Goal: Information Seeking & Learning: Learn about a topic

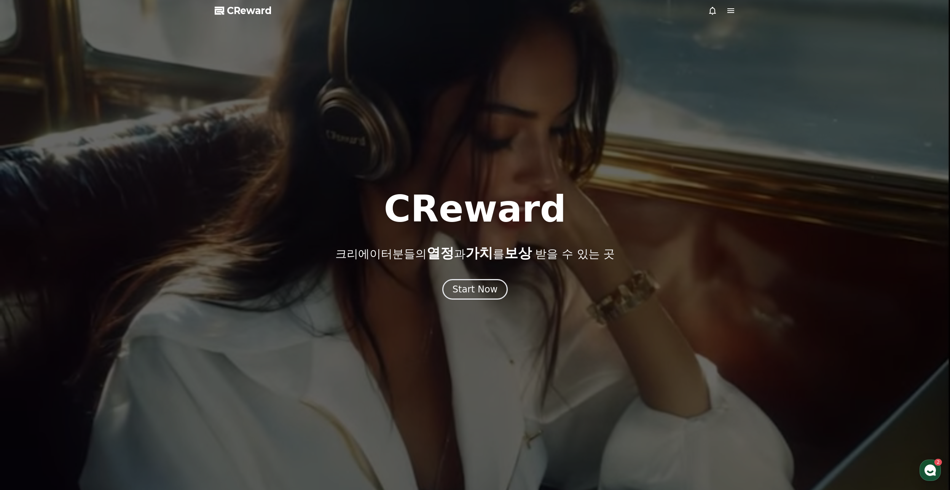
click at [722, 8] on div at bounding box center [721, 10] width 27 height 9
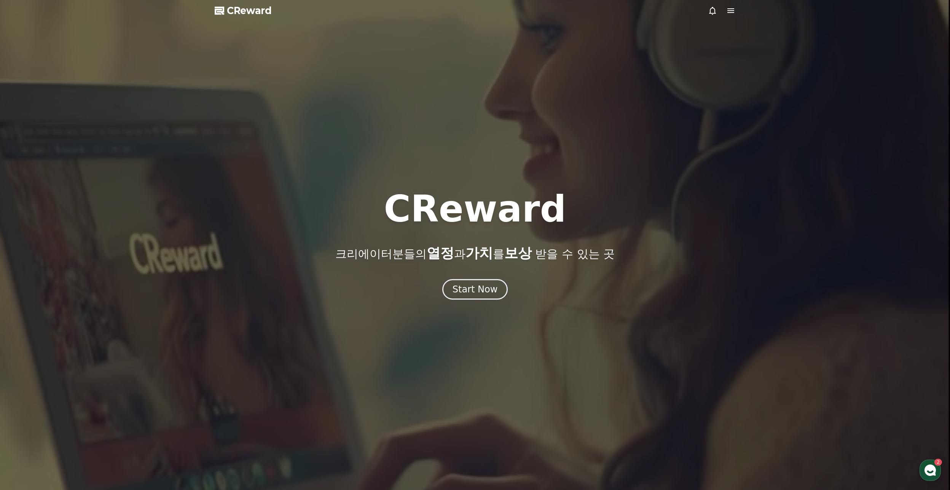
click at [730, 9] on icon at bounding box center [730, 10] width 7 height 5
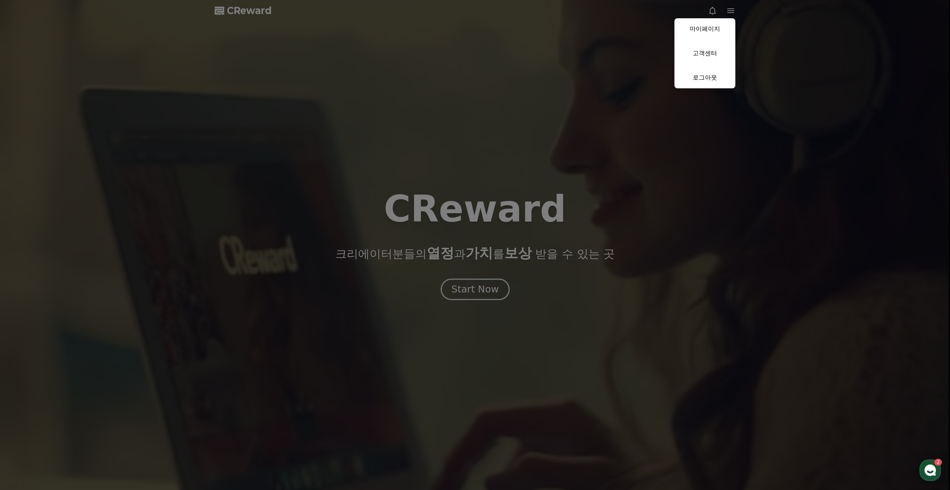
click at [489, 289] on button "close" at bounding box center [475, 245] width 950 height 490
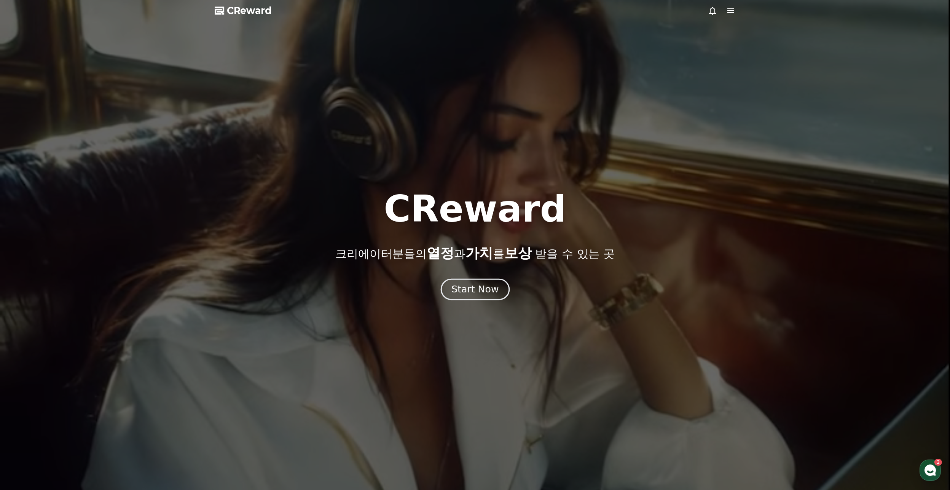
click at [479, 292] on div "Start Now" at bounding box center [474, 289] width 47 height 13
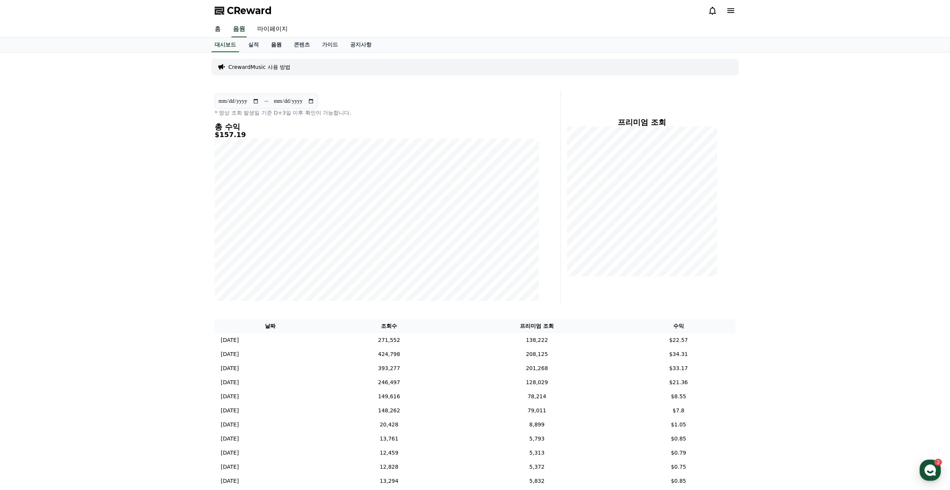
click at [275, 45] on link "음원" at bounding box center [276, 45] width 23 height 14
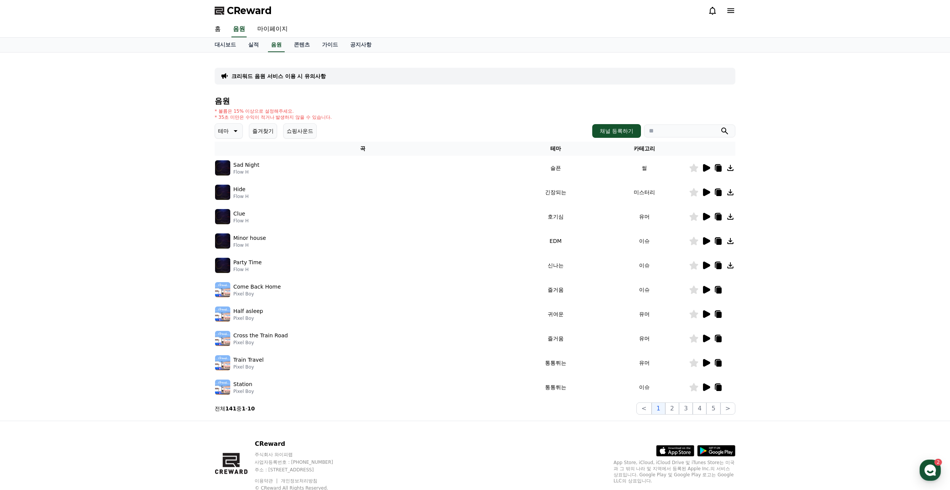
click at [708, 166] on icon at bounding box center [706, 168] width 7 height 8
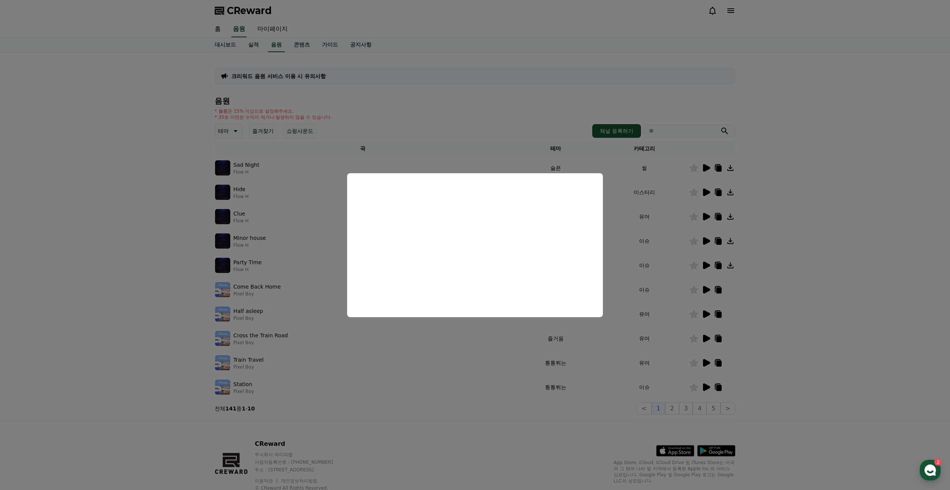
click at [752, 290] on button "close modal" at bounding box center [475, 245] width 950 height 490
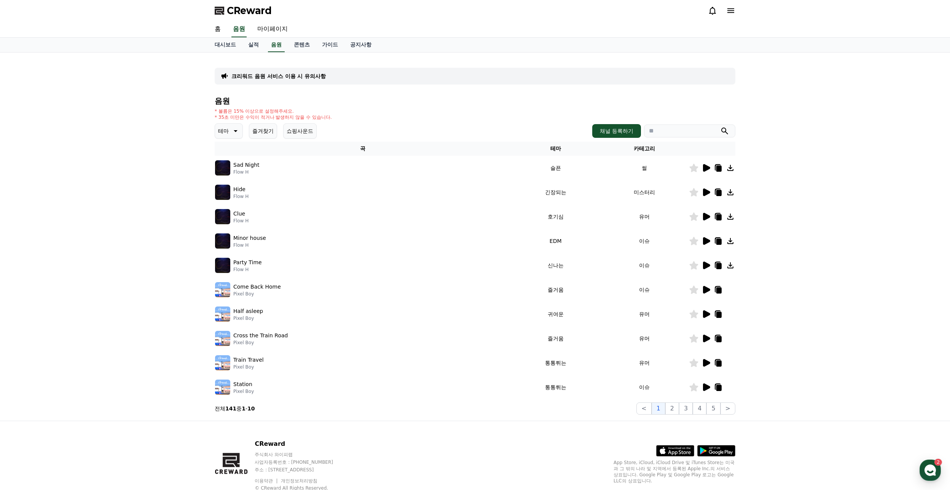
click at [705, 212] on icon at bounding box center [705, 216] width 9 height 9
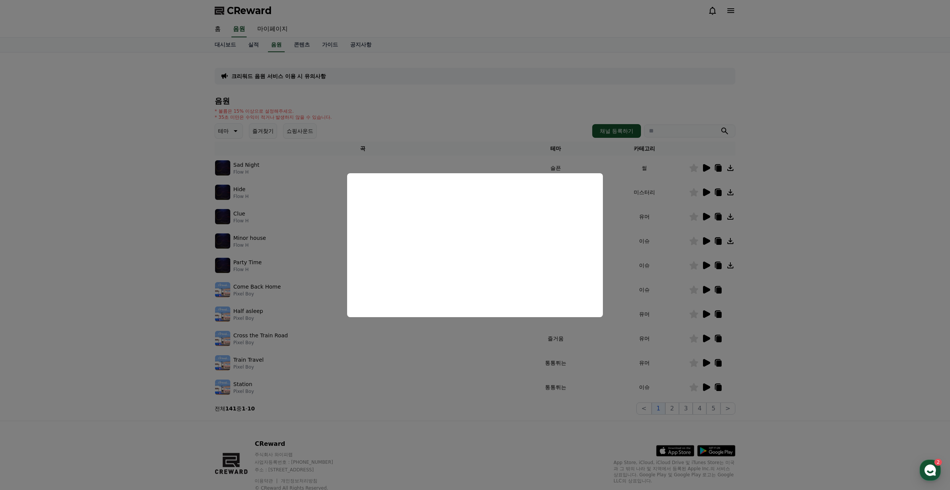
click at [502, 366] on button "close modal" at bounding box center [475, 245] width 950 height 490
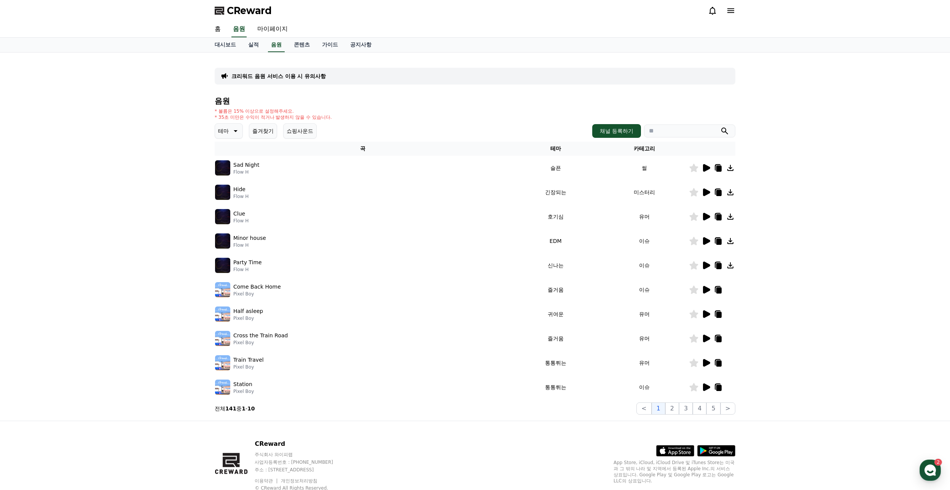
click at [707, 193] on icon at bounding box center [706, 192] width 7 height 8
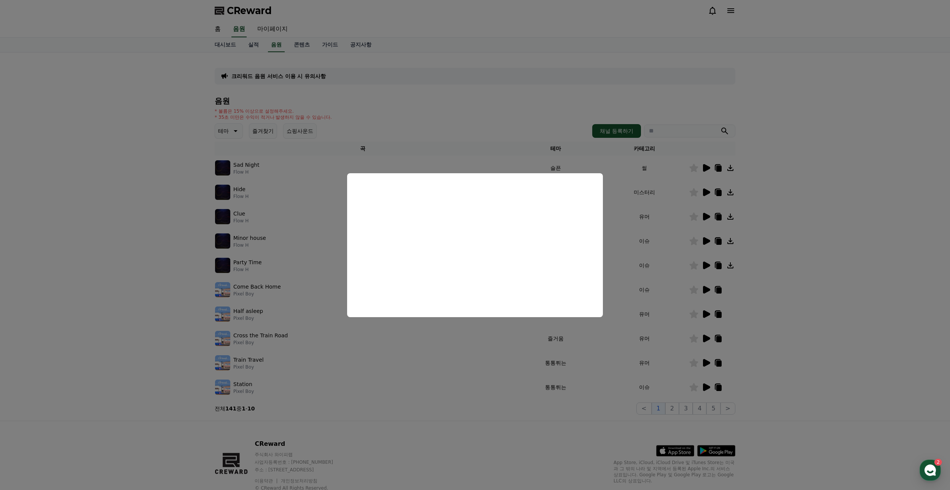
click at [618, 381] on button "close modal" at bounding box center [475, 245] width 950 height 490
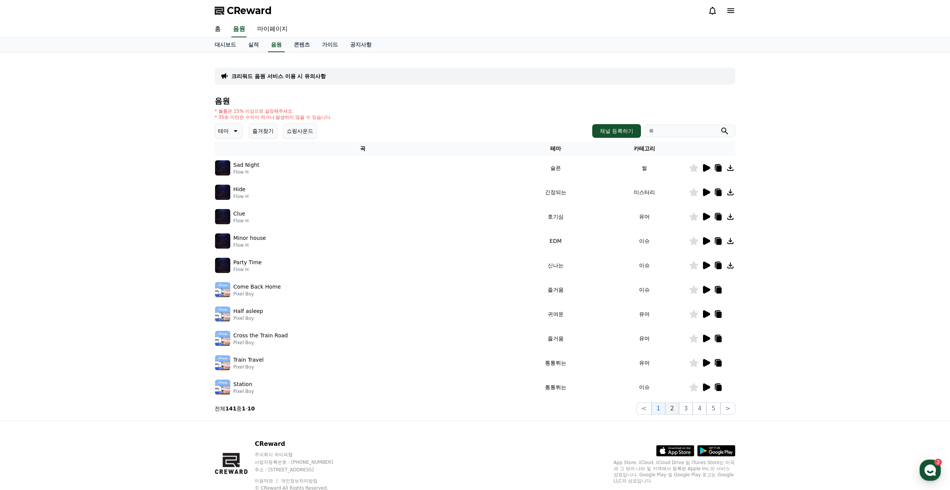
click at [672, 410] on button "2" at bounding box center [672, 408] width 14 height 12
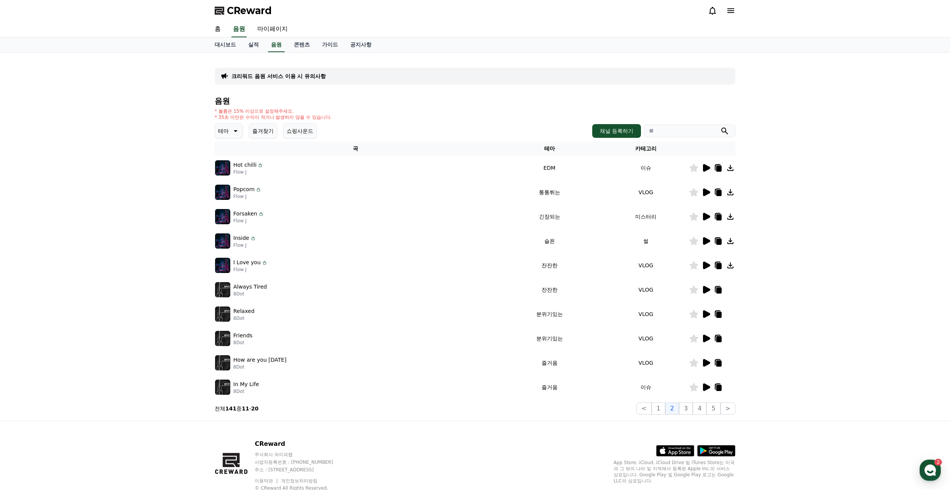
click at [701, 206] on td at bounding box center [712, 216] width 46 height 24
click at [701, 213] on div at bounding box center [712, 216] width 46 height 9
click at [702, 217] on icon at bounding box center [705, 216] width 9 height 9
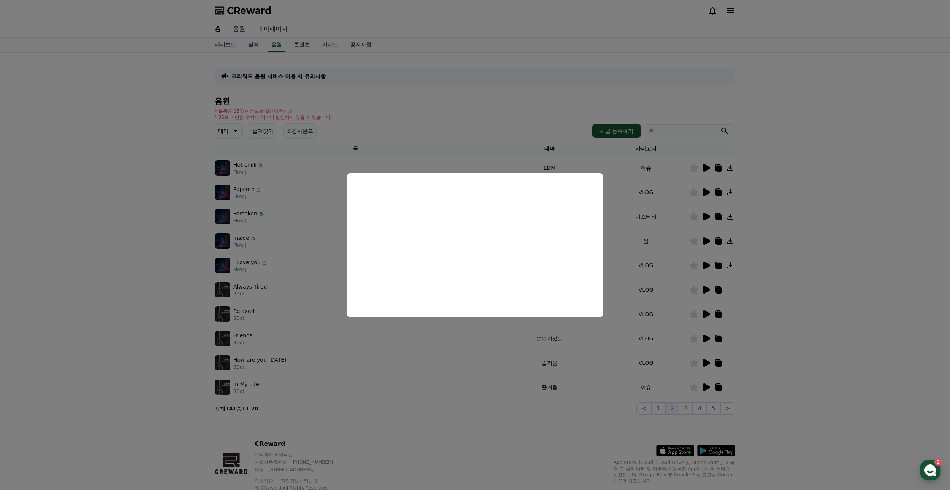
click at [683, 388] on button "close modal" at bounding box center [475, 245] width 950 height 490
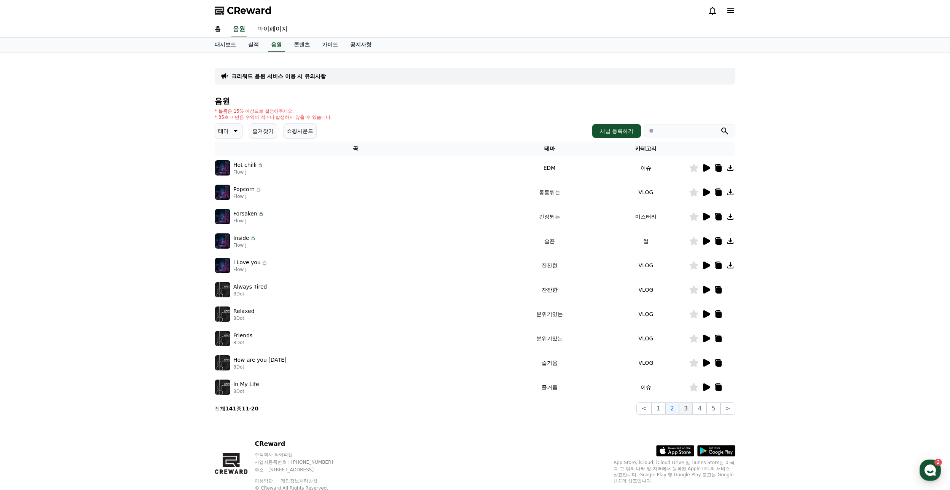
click at [691, 407] on button "3" at bounding box center [686, 408] width 14 height 12
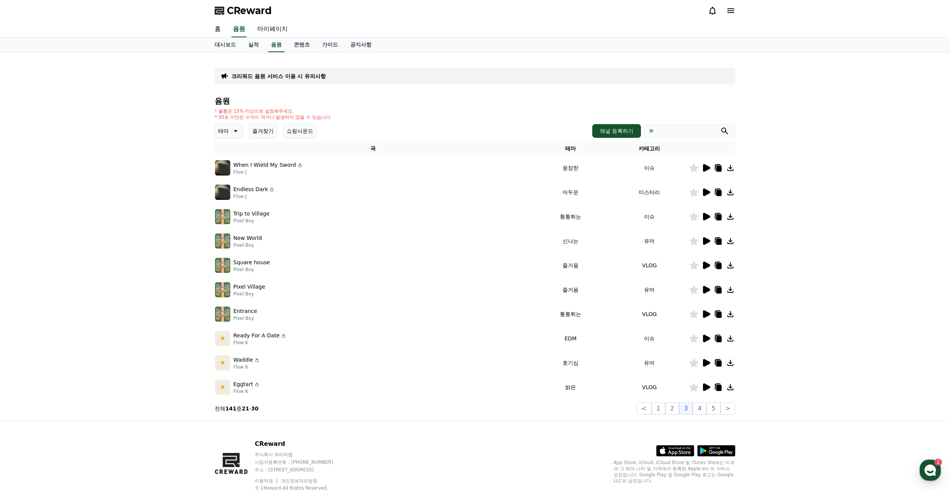
click at [704, 193] on icon at bounding box center [706, 192] width 7 height 8
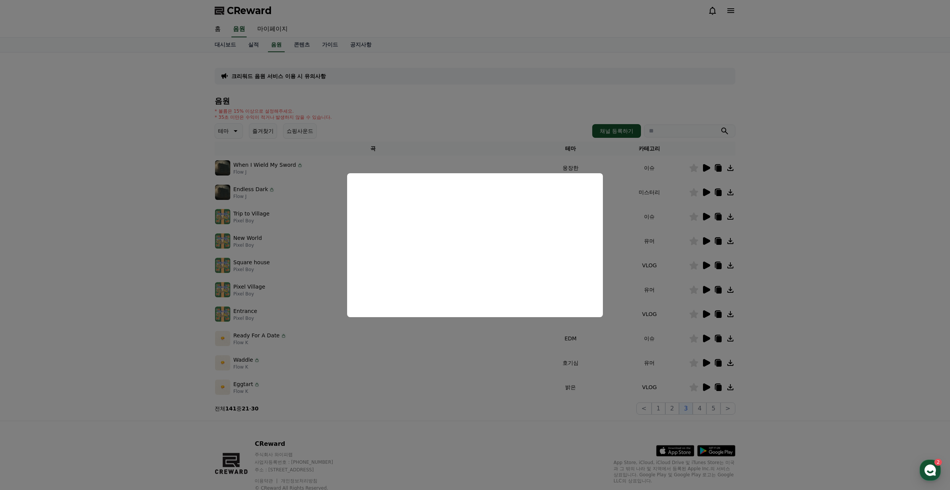
click at [707, 184] on button "close modal" at bounding box center [475, 245] width 950 height 490
click at [706, 167] on icon at bounding box center [706, 168] width 7 height 8
click at [680, 379] on button "close modal" at bounding box center [475, 245] width 950 height 490
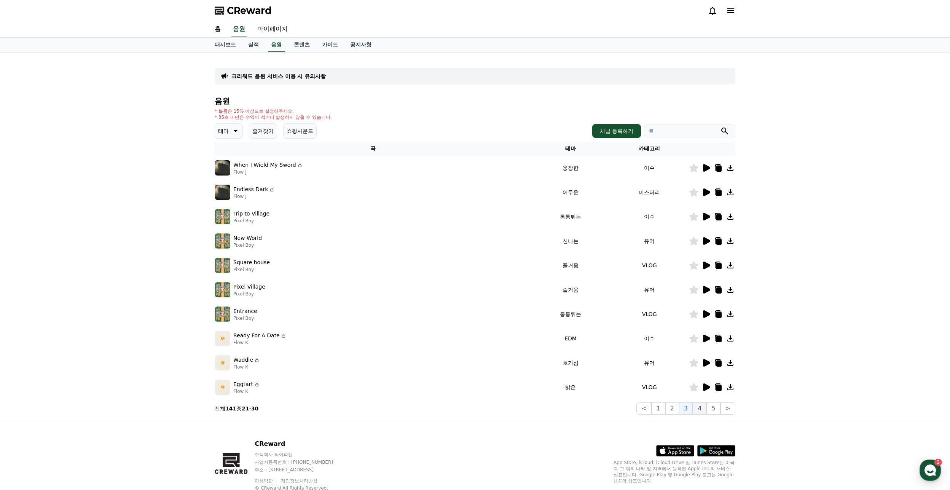
click at [696, 409] on button "4" at bounding box center [700, 408] width 14 height 12
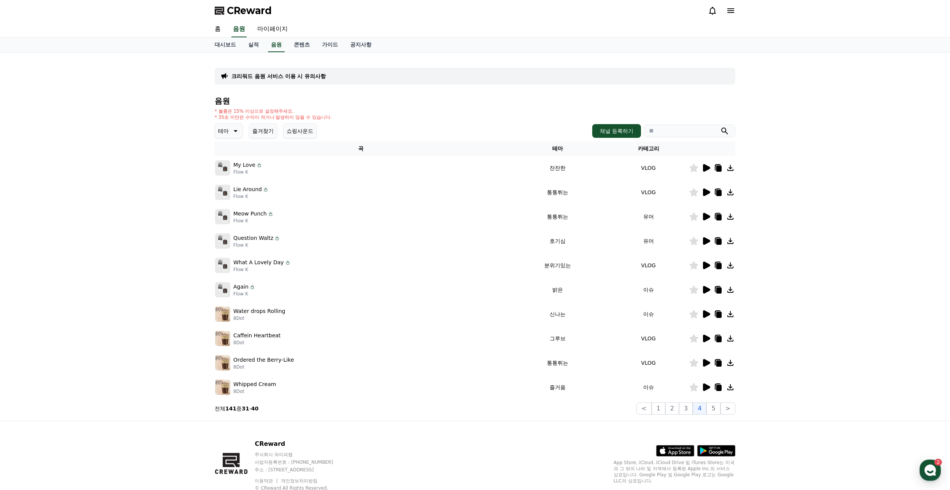
click at [707, 258] on td at bounding box center [712, 265] width 46 height 24
click at [706, 244] on icon at bounding box center [706, 241] width 7 height 8
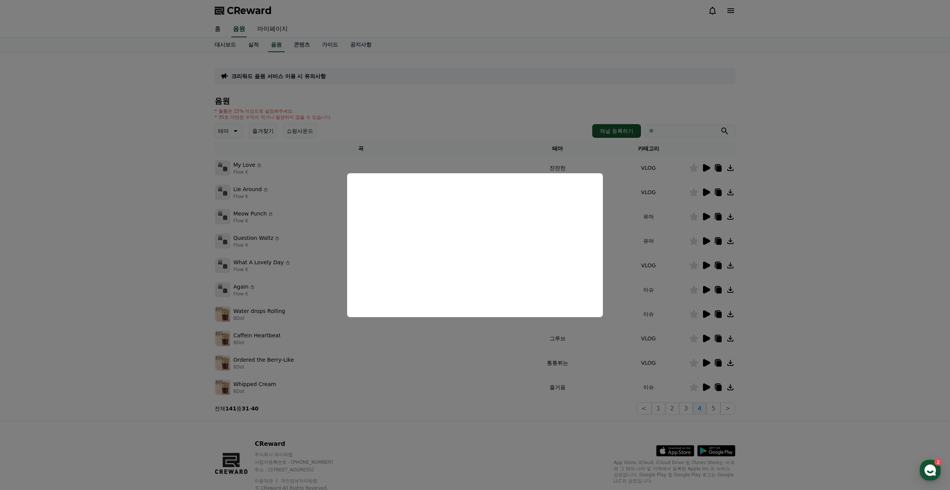
click at [463, 358] on button "close modal" at bounding box center [475, 245] width 950 height 490
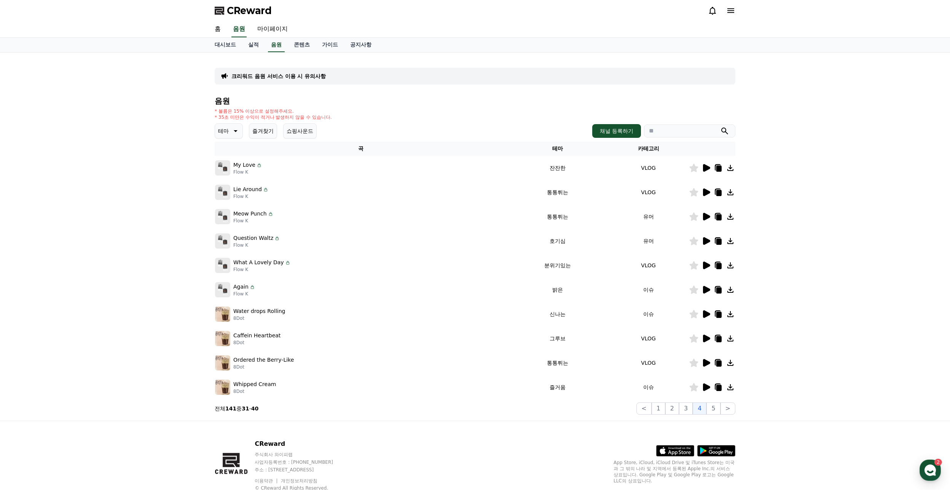
click at [707, 336] on icon at bounding box center [706, 338] width 7 height 8
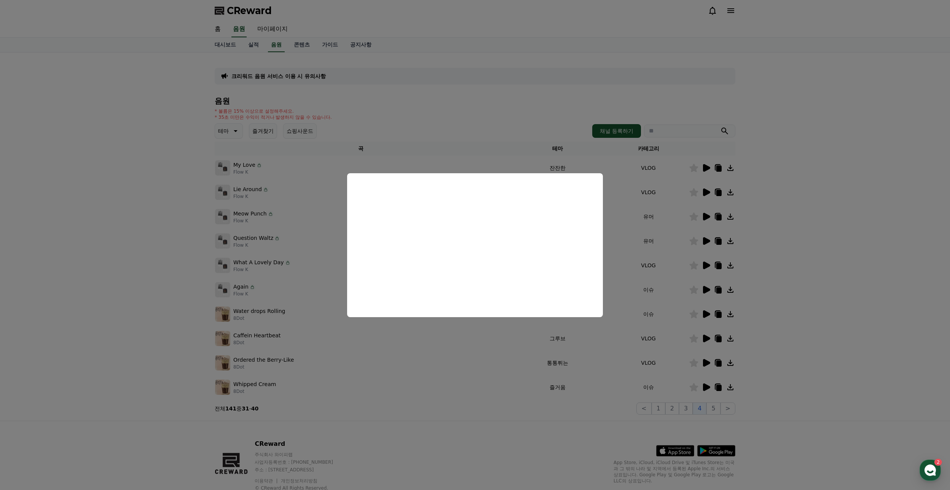
click at [733, 409] on button "close modal" at bounding box center [475, 245] width 950 height 490
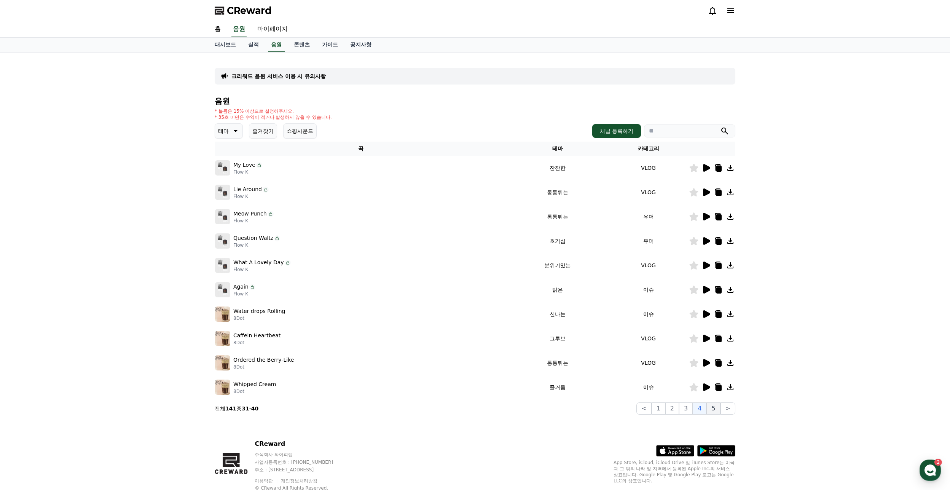
click at [709, 407] on button "5" at bounding box center [713, 408] width 14 height 12
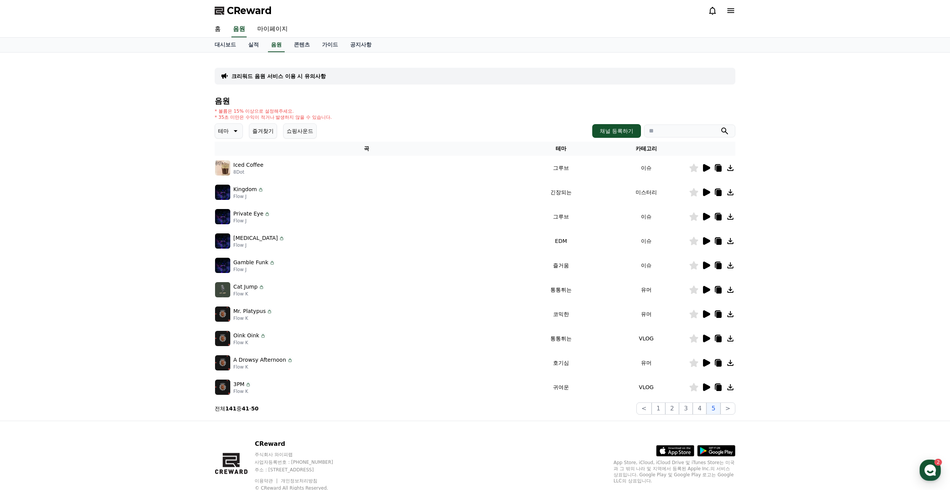
click at [708, 317] on icon at bounding box center [705, 313] width 9 height 9
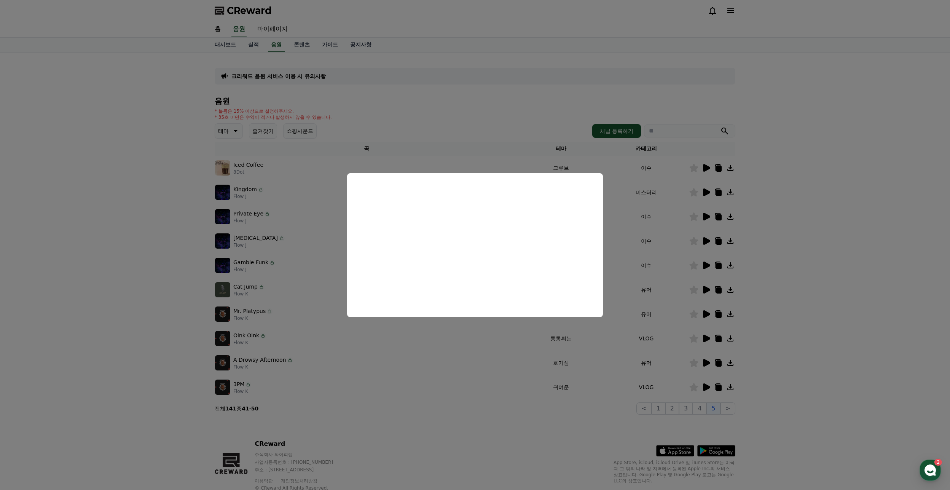
click at [473, 355] on button "close modal" at bounding box center [475, 245] width 950 height 490
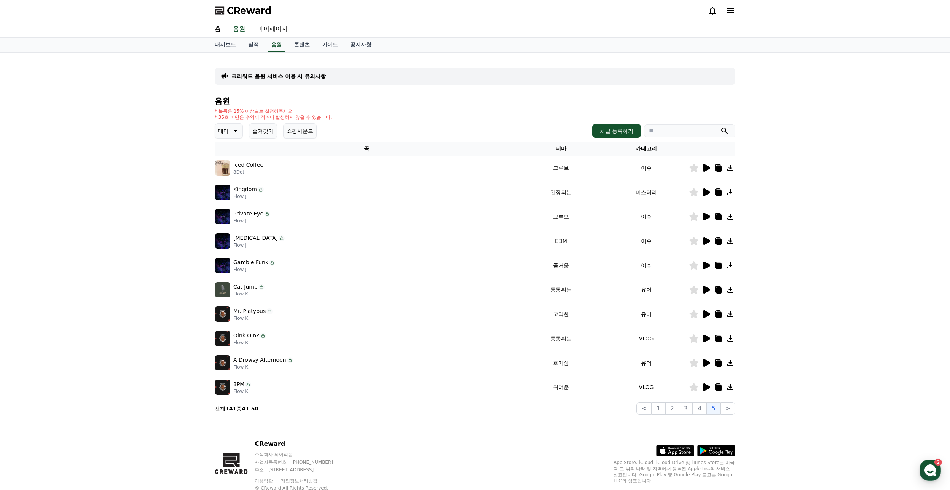
click at [709, 241] on icon at bounding box center [706, 241] width 7 height 8
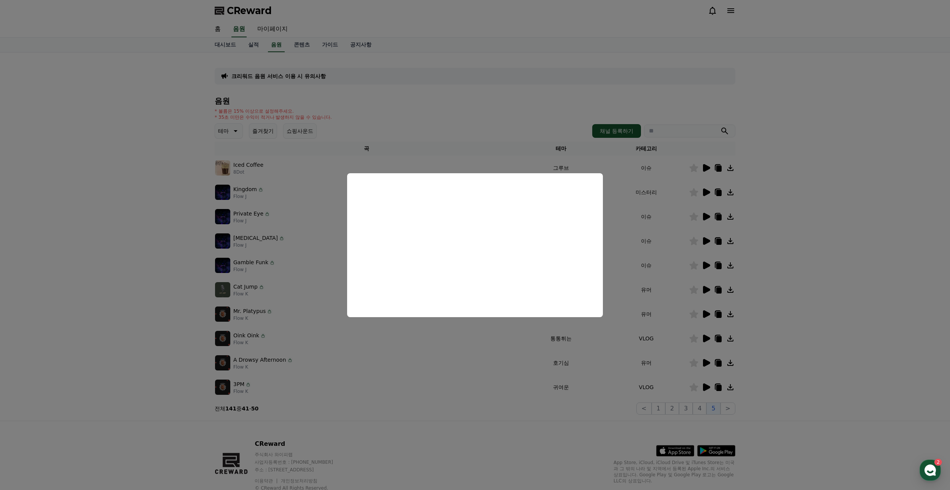
click at [473, 350] on button "close modal" at bounding box center [475, 245] width 950 height 490
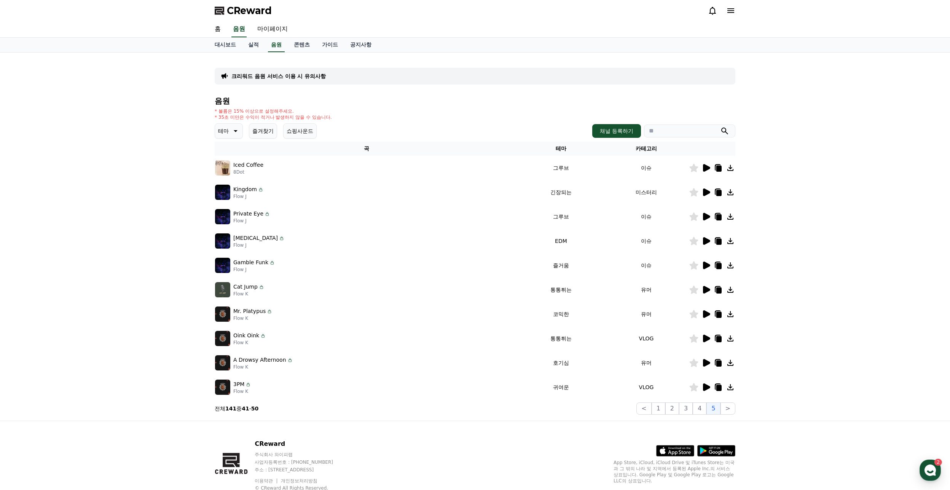
click at [866, 291] on div "크리워드 음원 서비스 이용 시 유의사항 음원 * 볼륨은 15% 이상으로 설정해주세요. * 35초 미만은 수익이 적거나 발생하지 않을 수 있습니…" at bounding box center [475, 237] width 950 height 368
